Goal: Information Seeking & Learning: Learn about a topic

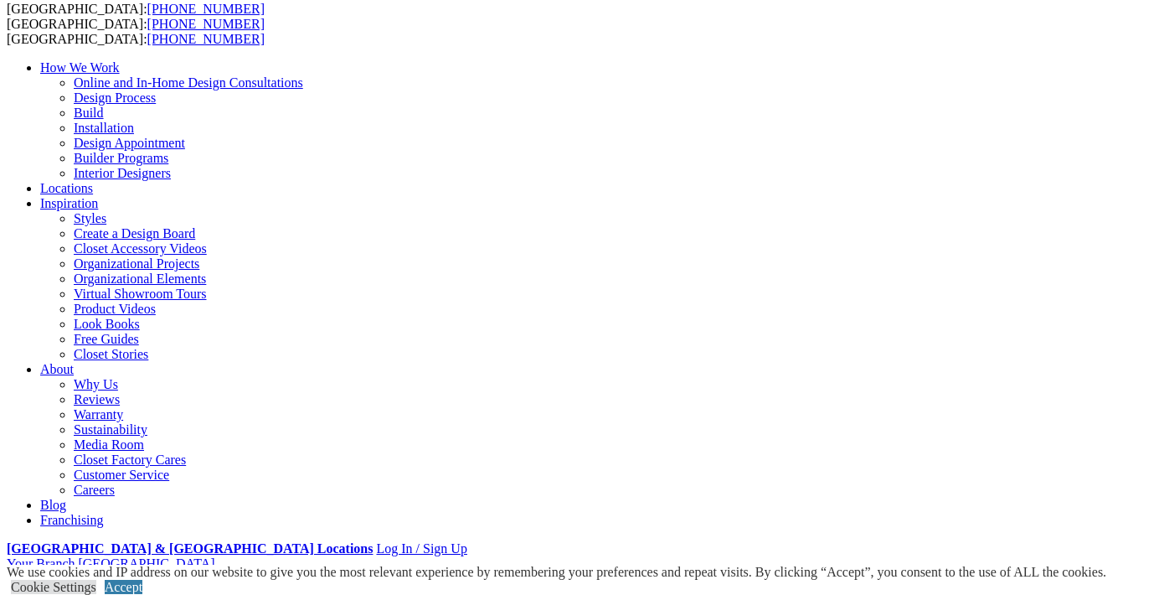
scroll to position [101, 0]
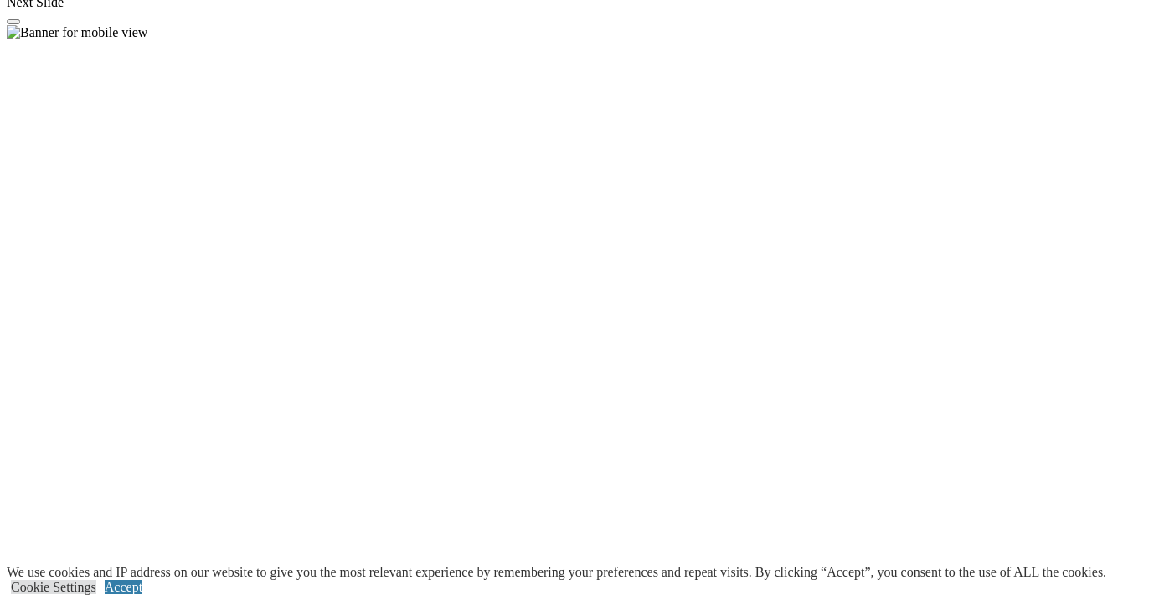
scroll to position [1628, 0]
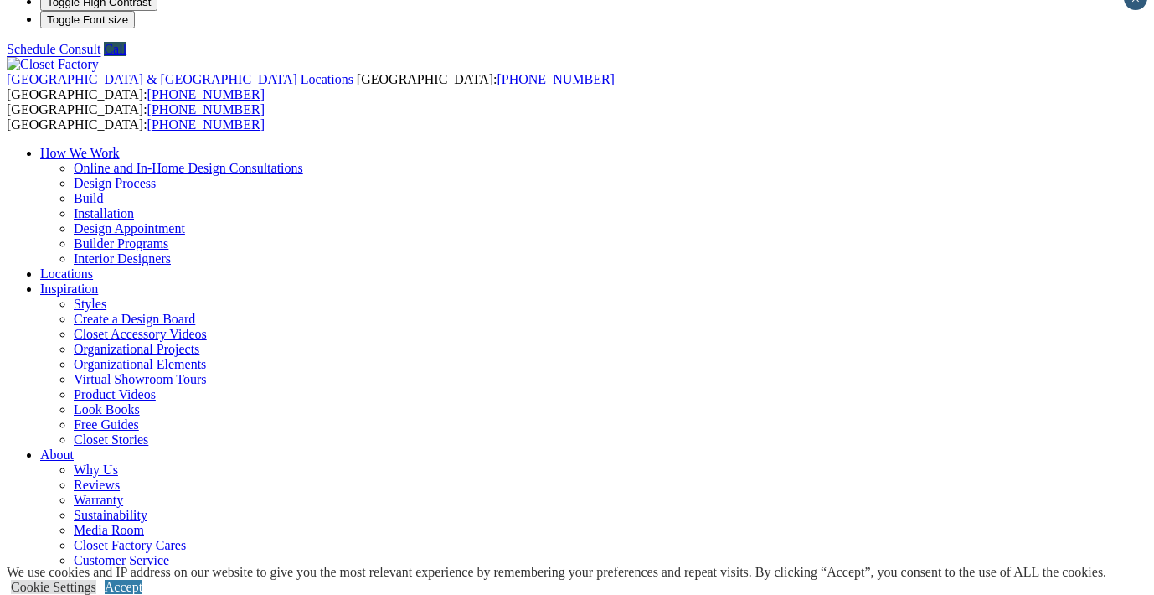
scroll to position [23, 0]
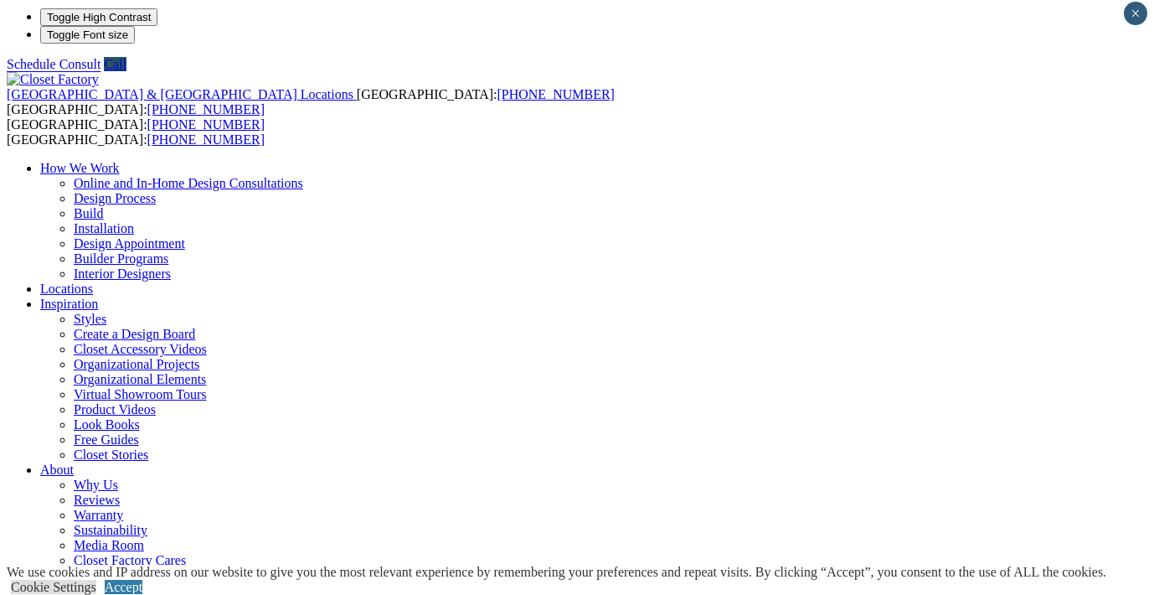
scroll to position [0, 0]
